Goal: Check status

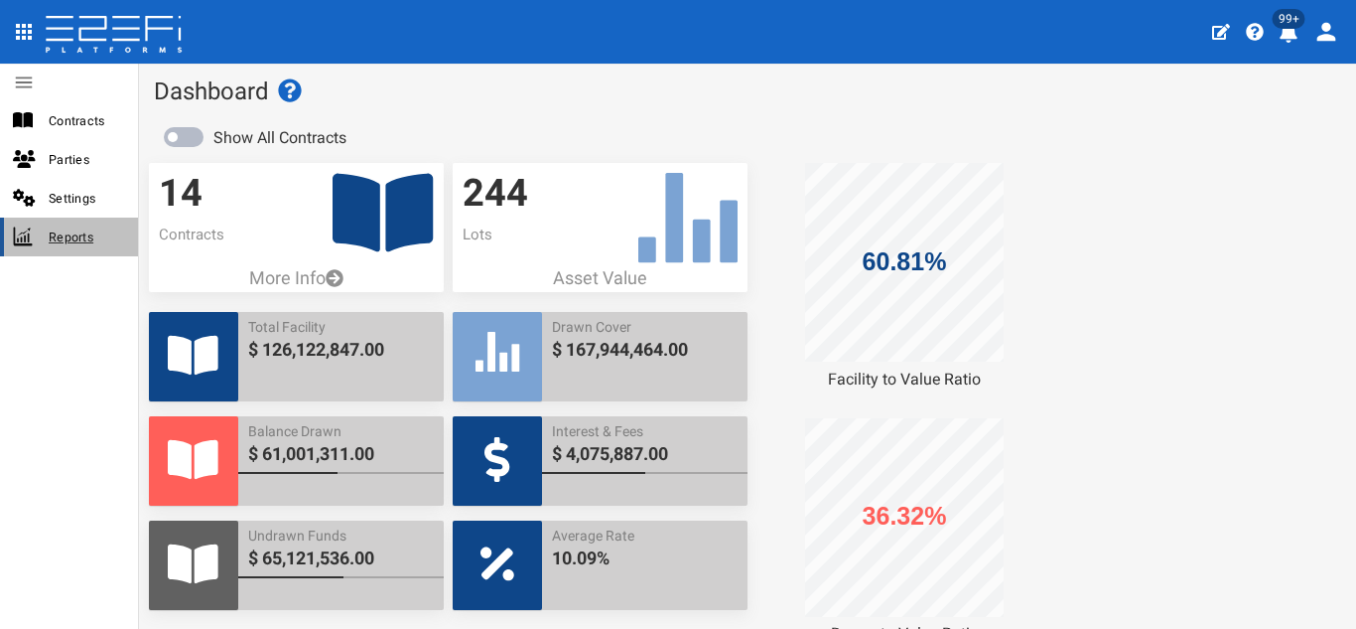
click at [63, 243] on span "Reports" at bounding box center [85, 236] width 73 height 23
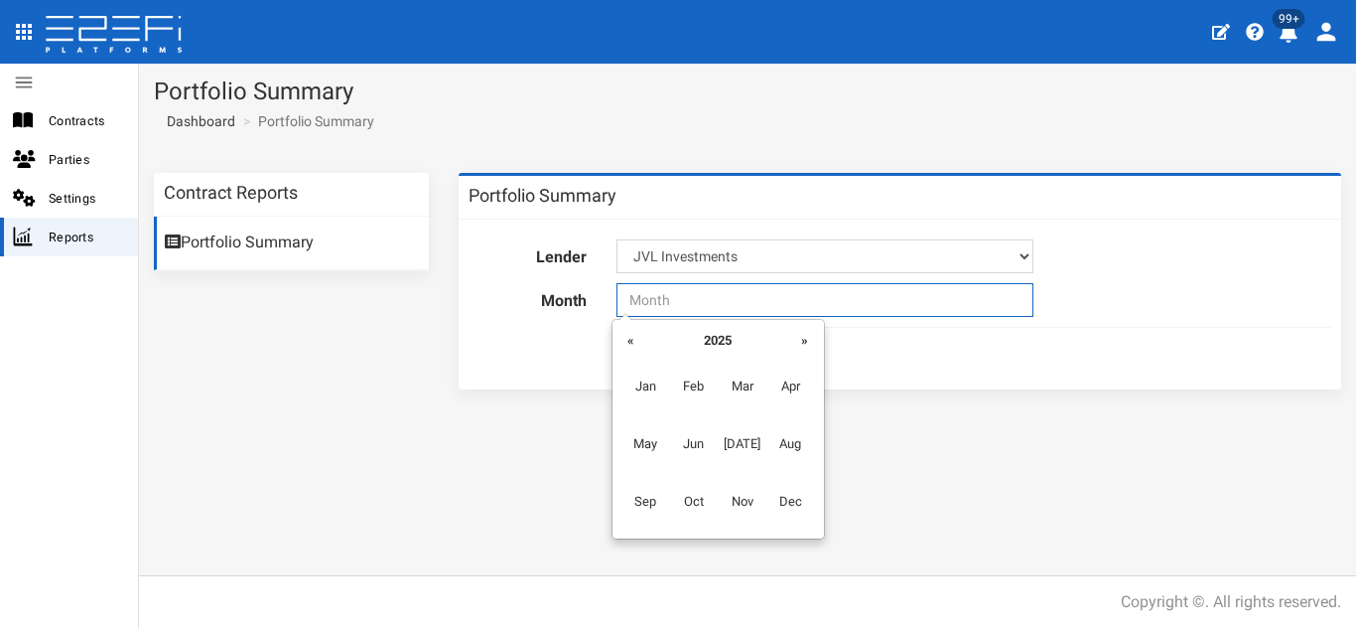
click at [638, 307] on input "text" at bounding box center [825, 300] width 417 height 34
click at [790, 436] on span "Aug" at bounding box center [791, 444] width 45 height 54
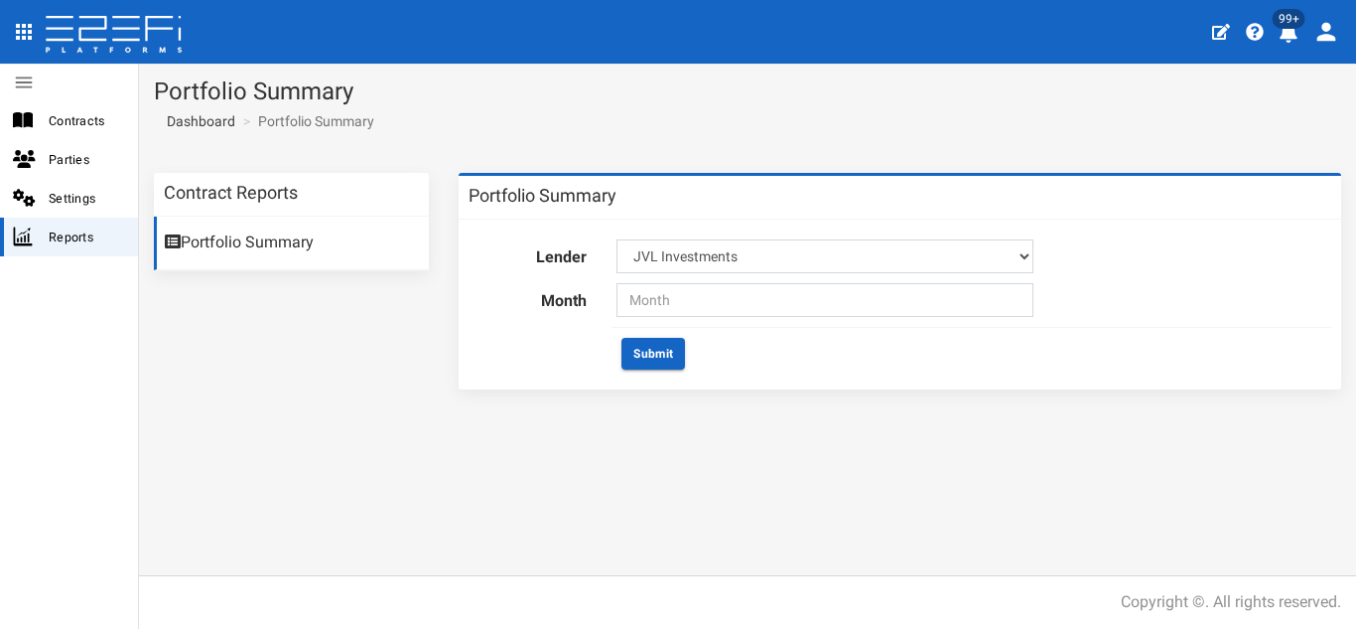
type input "08-2025"
click at [625, 339] on button "Submit" at bounding box center [654, 354] width 64 height 32
click at [642, 355] on button "Submit" at bounding box center [654, 354] width 64 height 32
